Goal: Find specific page/section

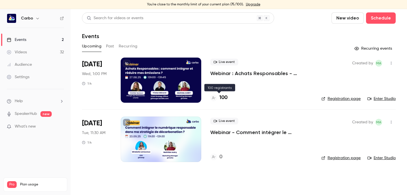
click at [220, 97] on h4 "100" at bounding box center [223, 98] width 8 height 8
